Goal: Find specific page/section: Find specific page/section

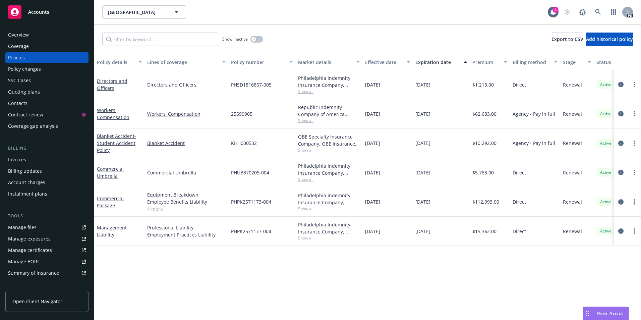
click at [37, 11] on span "Accounts" at bounding box center [38, 11] width 21 height 5
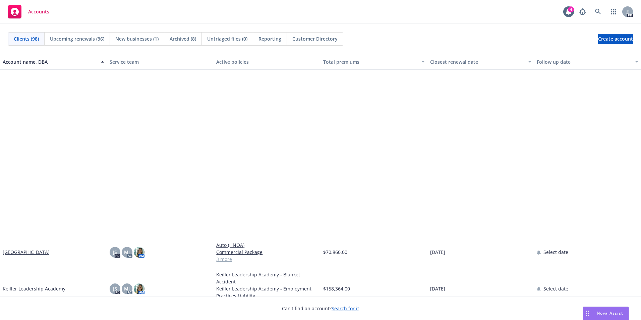
scroll to position [1106, 0]
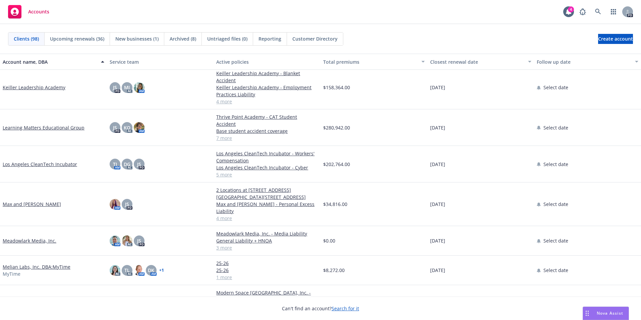
click at [25, 237] on link "Meadowlark Media, Inc." at bounding box center [30, 240] width 54 height 7
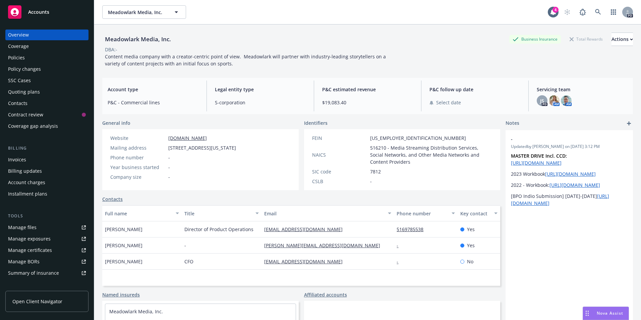
click at [21, 58] on div "Policies" at bounding box center [16, 57] width 17 height 11
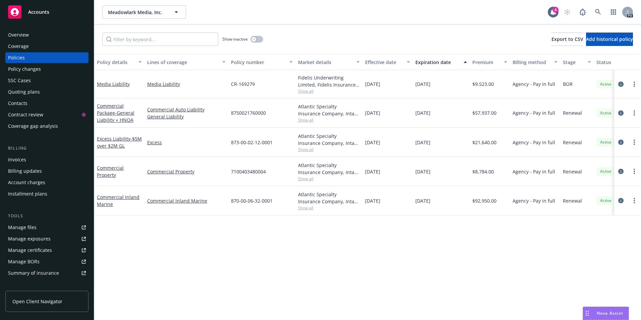
click at [307, 92] on span "Show all" at bounding box center [329, 91] width 62 height 6
click at [266, 81] on div "CR-169279" at bounding box center [261, 84] width 67 height 28
